Goal: Task Accomplishment & Management: Manage account settings

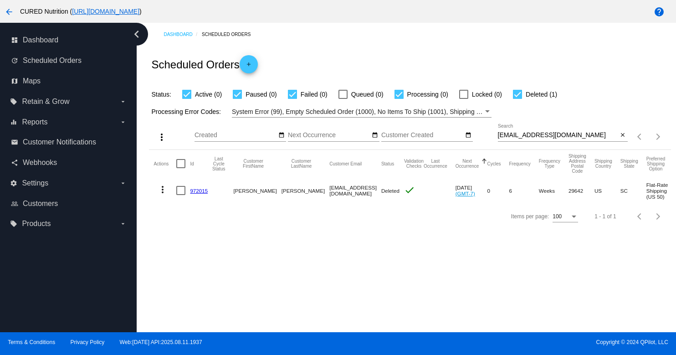
click at [519, 135] on input "[EMAIL_ADDRESS][DOMAIN_NAME]" at bounding box center [558, 135] width 120 height 7
paste input "raechellbillett"
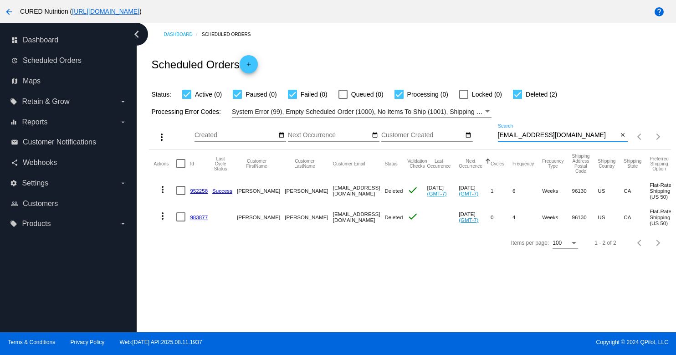
click at [554, 137] on input "[EMAIL_ADDRESS][DOMAIN_NAME]" at bounding box center [558, 135] width 120 height 7
paste input "[PERSON_NAME]@sweatyswag"
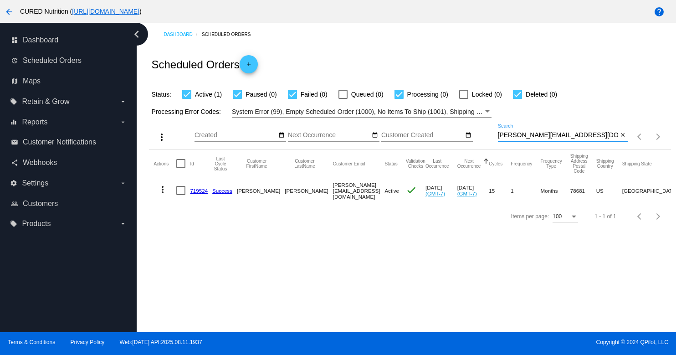
type input "[PERSON_NAME][EMAIL_ADDRESS][DOMAIN_NAME]"
click at [197, 190] on link "719524" at bounding box center [199, 191] width 18 height 6
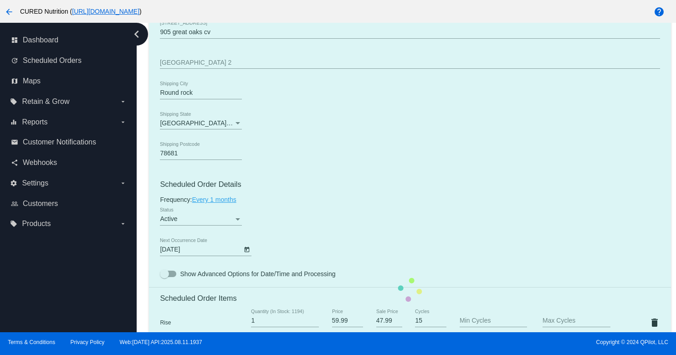
scroll to position [411, 0]
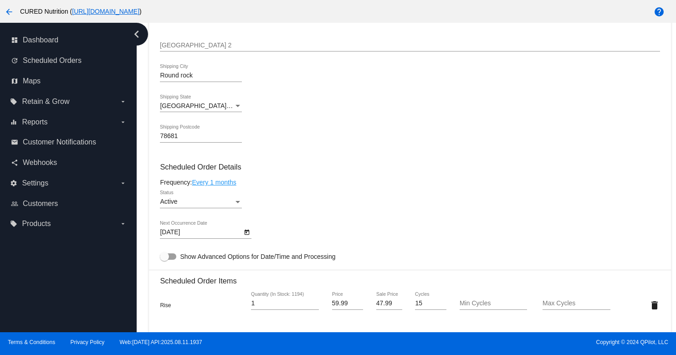
click at [218, 186] on link "Every 1 months" at bounding box center [214, 182] width 44 height 7
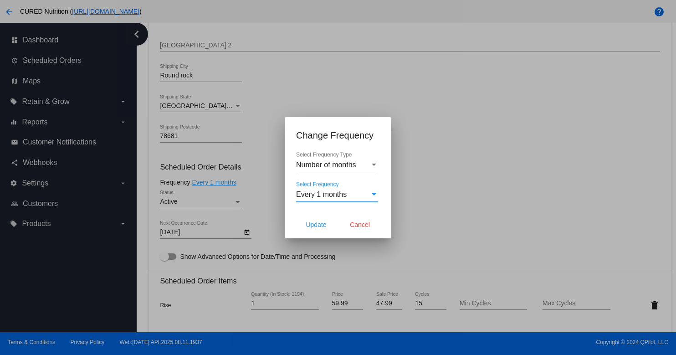
click at [367, 195] on div "Every 1 months" at bounding box center [333, 194] width 74 height 8
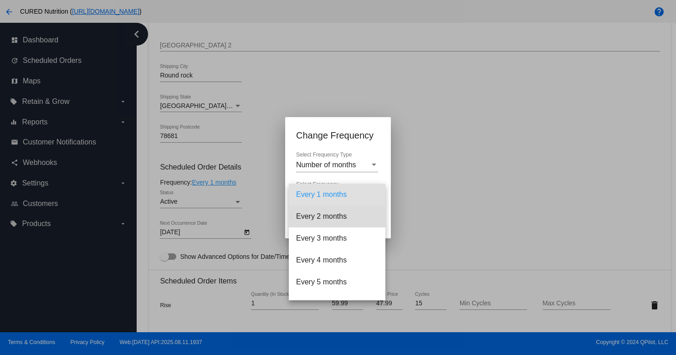
click at [363, 213] on span "Every 2 months" at bounding box center [337, 216] width 82 height 22
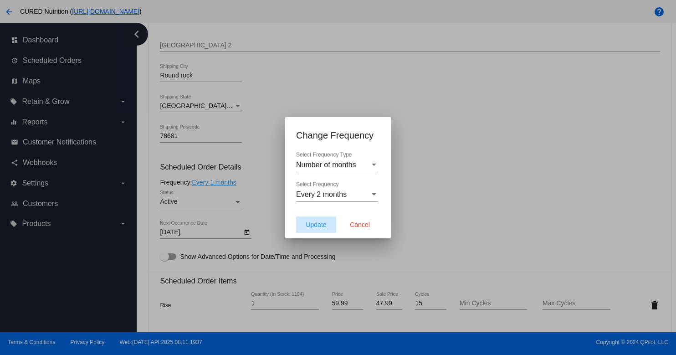
click at [318, 224] on span "Update" at bounding box center [316, 224] width 21 height 7
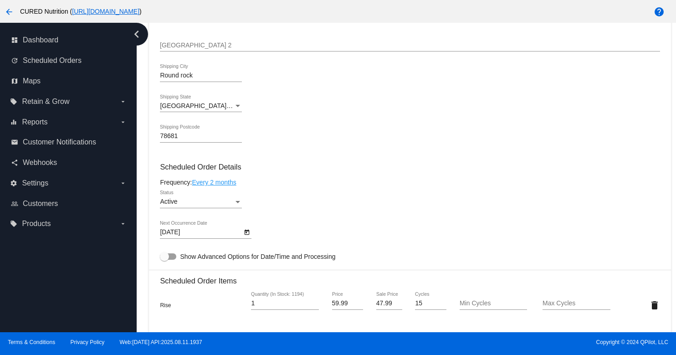
type input "[DATE]"
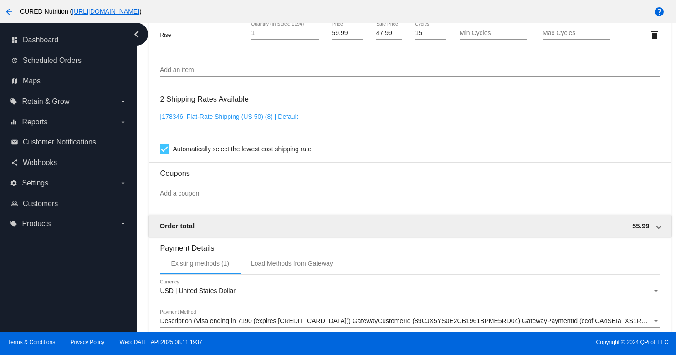
scroll to position [827, 0]
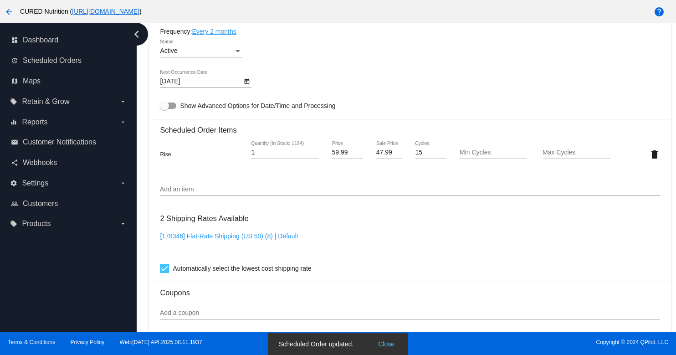
scroll to position [558, 0]
